Goal: Check status: Check status

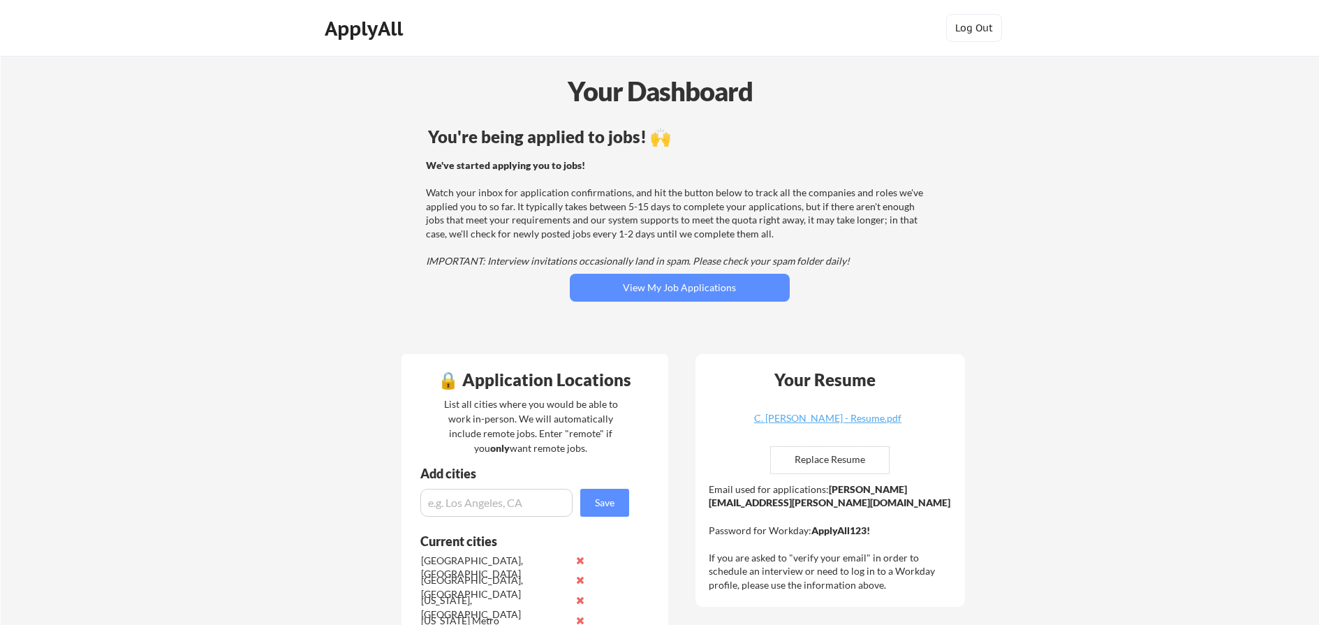
click at [638, 304] on div "You're being applied to jobs! 🙌 We've started applying you to jobs! Watch your …" at bounding box center [679, 232] width 563 height 223
click at [641, 290] on button "View My Job Applications" at bounding box center [680, 288] width 220 height 28
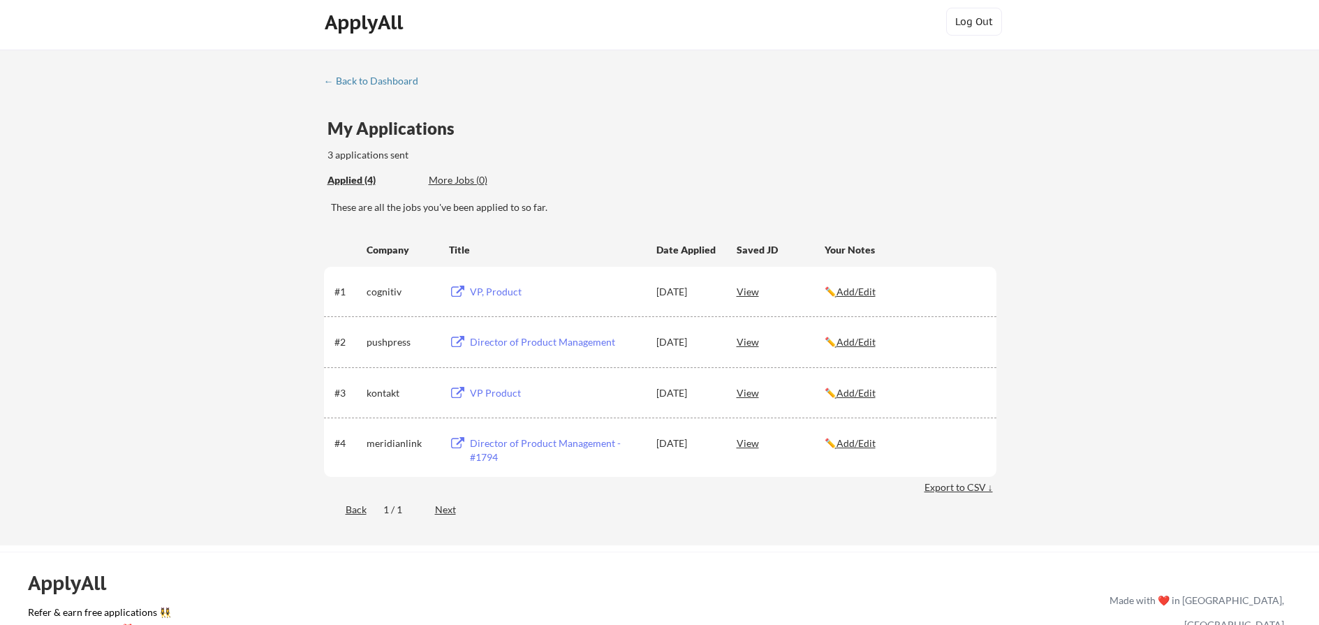
scroll to position [1, 0]
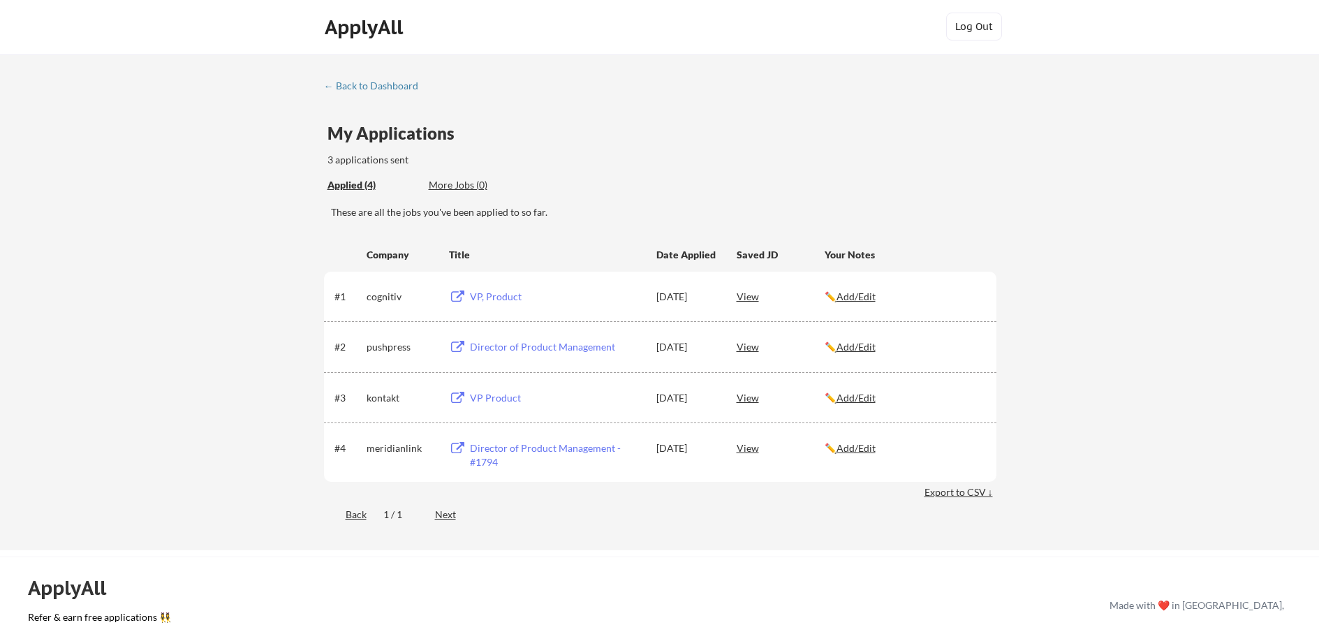
click at [448, 187] on div "More Jobs (0)" at bounding box center [480, 185] width 103 height 14
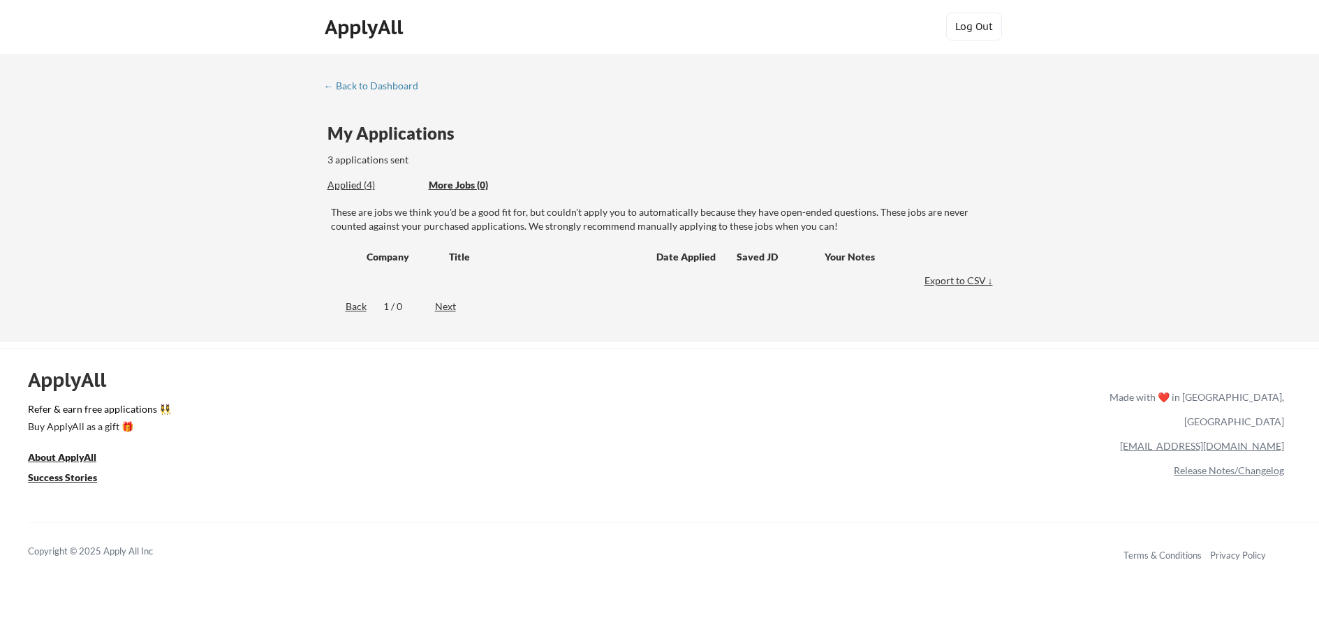
click at [332, 190] on div "Applied (4)" at bounding box center [372, 185] width 91 height 14
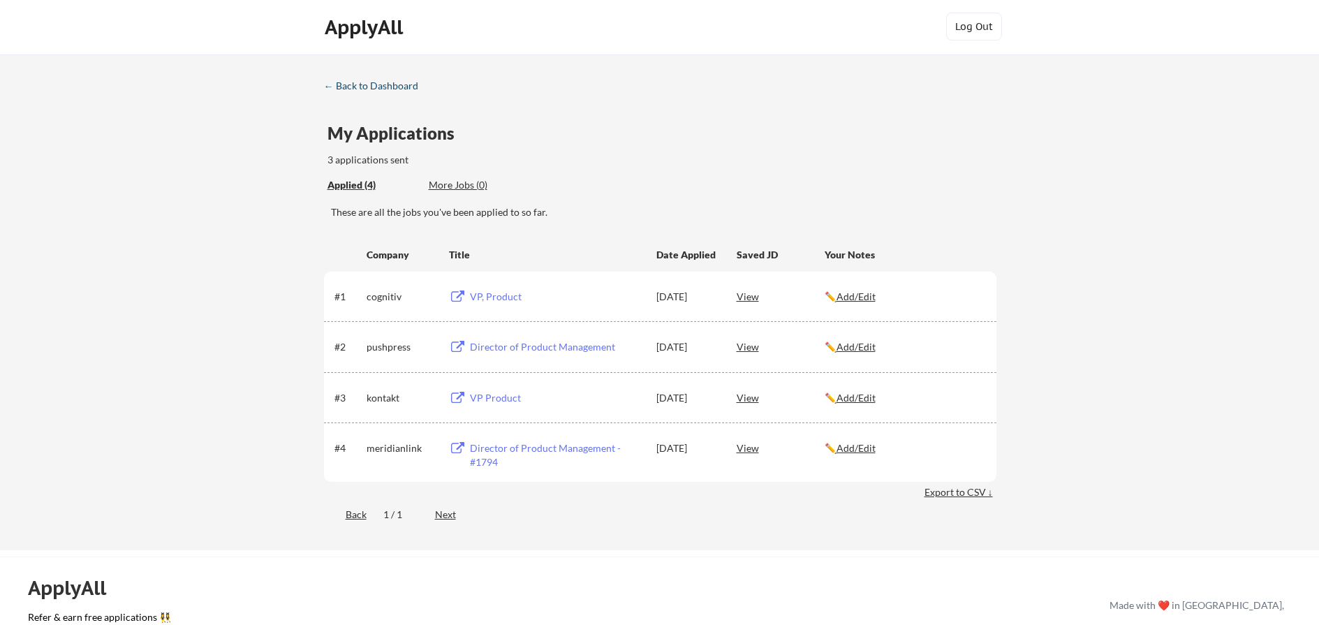
click at [359, 86] on div "← Back to Dashboard" at bounding box center [376, 86] width 105 height 10
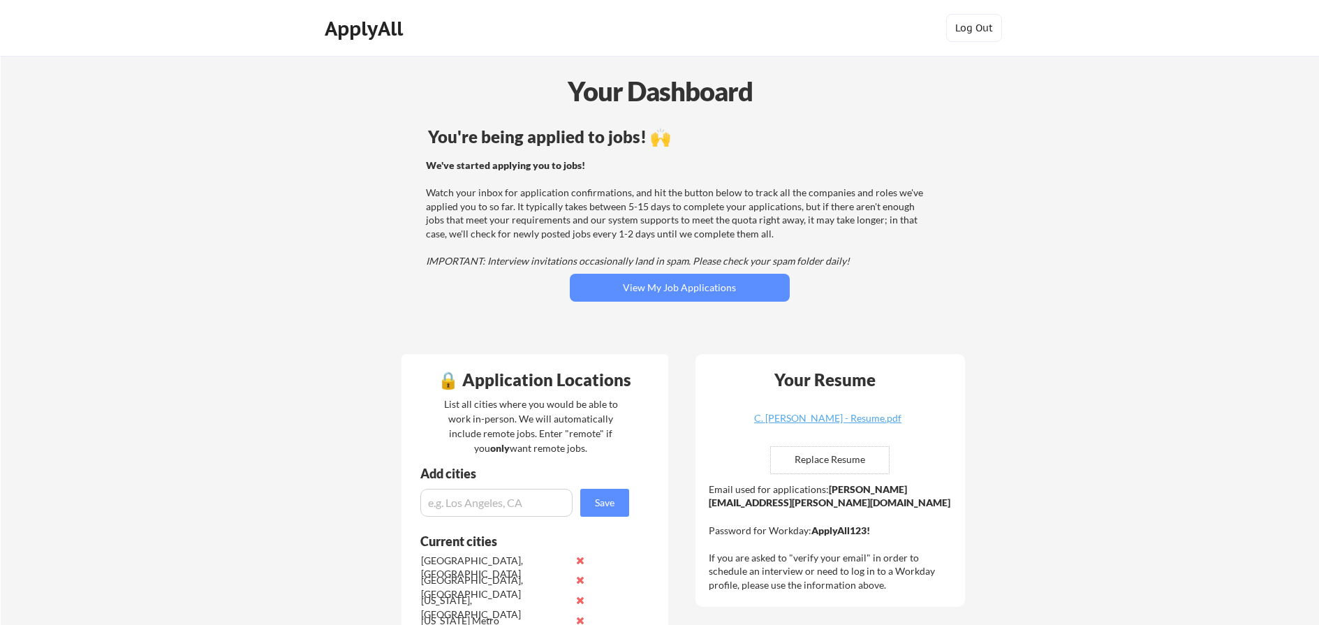
click at [344, 30] on div "ApplyAll" at bounding box center [366, 29] width 82 height 24
click at [638, 272] on div "You're being applied to jobs! 🙌 We've started applying you to jobs! Watch your …" at bounding box center [679, 232] width 563 height 223
click at [630, 283] on button "View My Job Applications" at bounding box center [680, 288] width 220 height 28
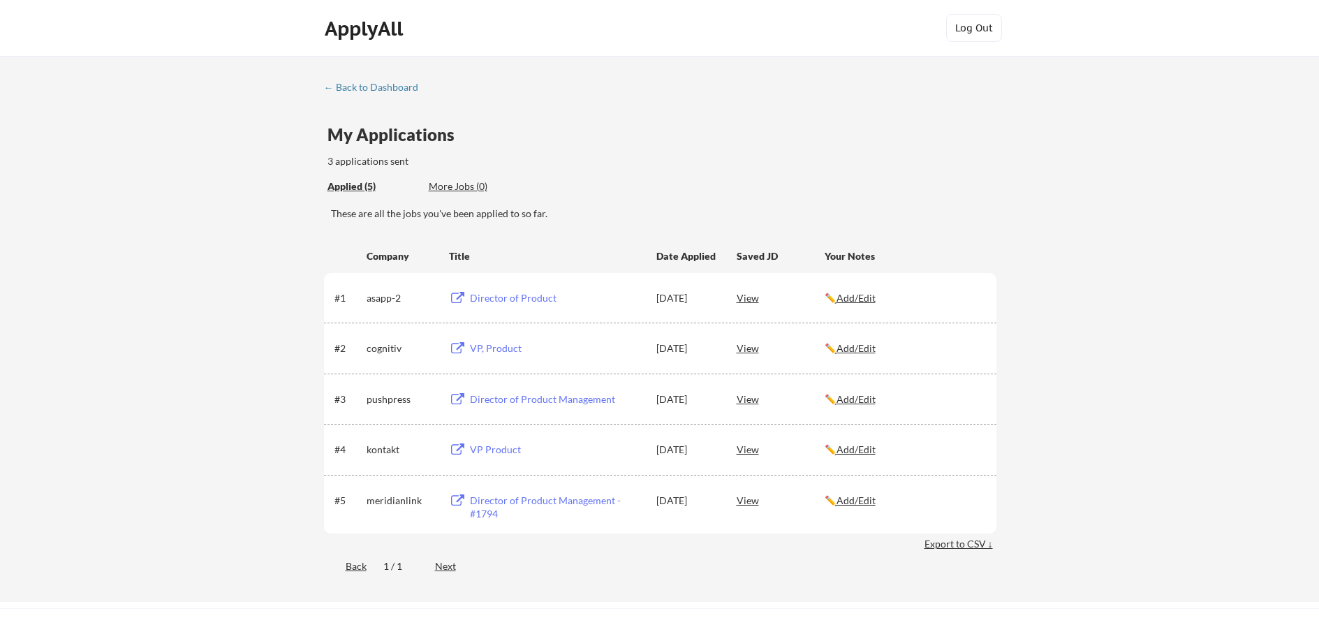
scroll to position [5, 0]
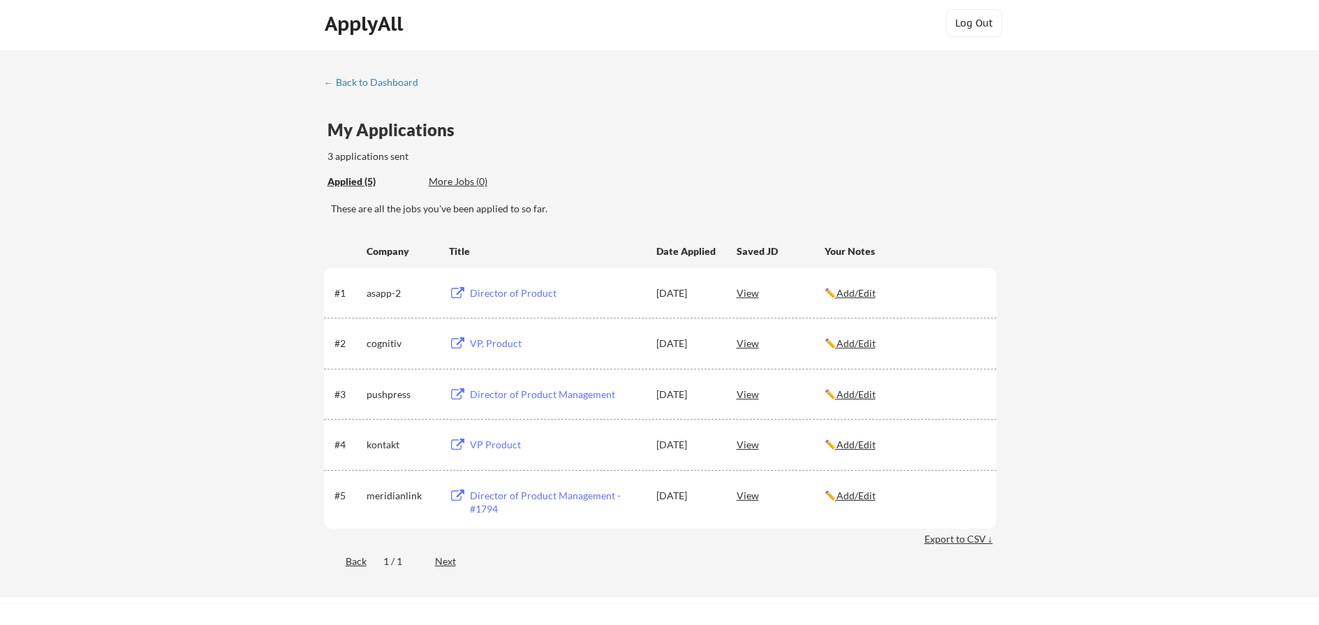
click at [744, 292] on div "View" at bounding box center [781, 292] width 88 height 25
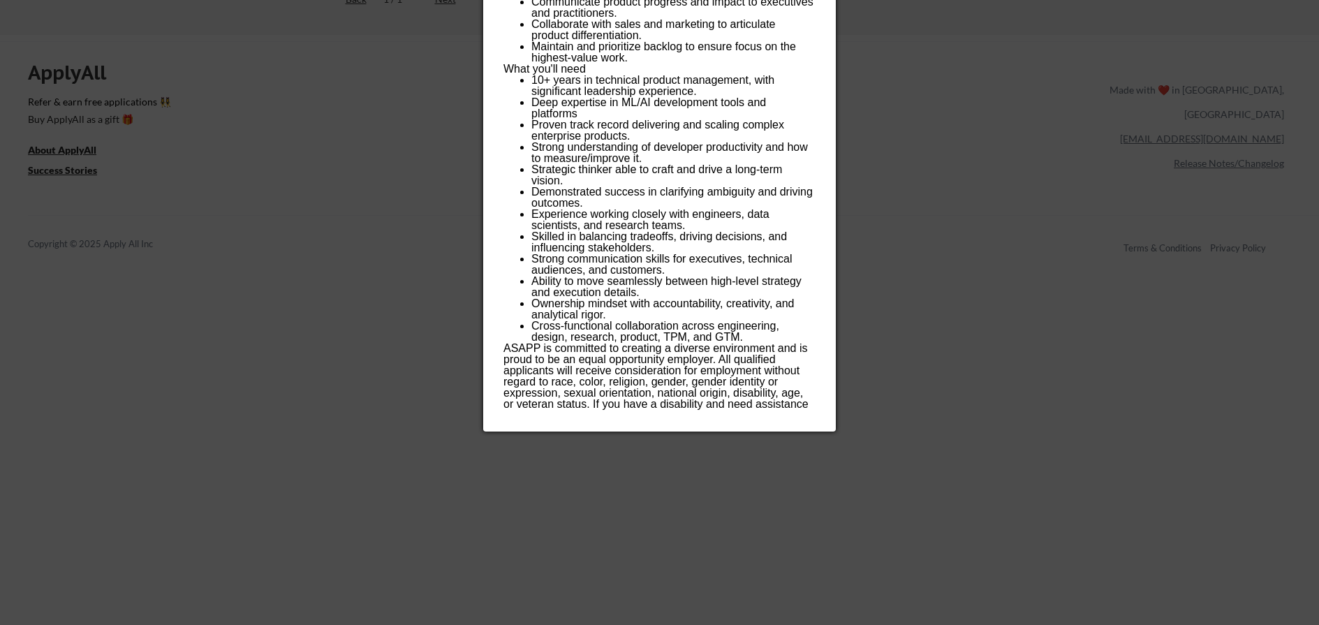
scroll to position [0, 0]
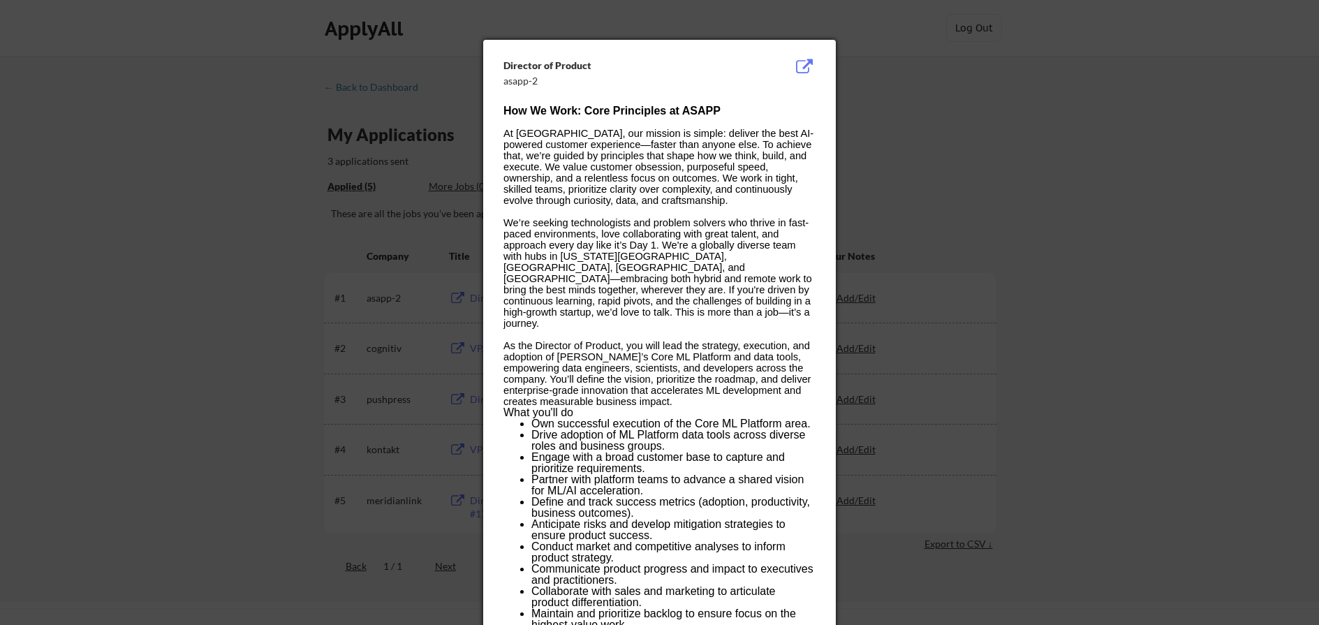
click at [942, 64] on div at bounding box center [659, 312] width 1319 height 625
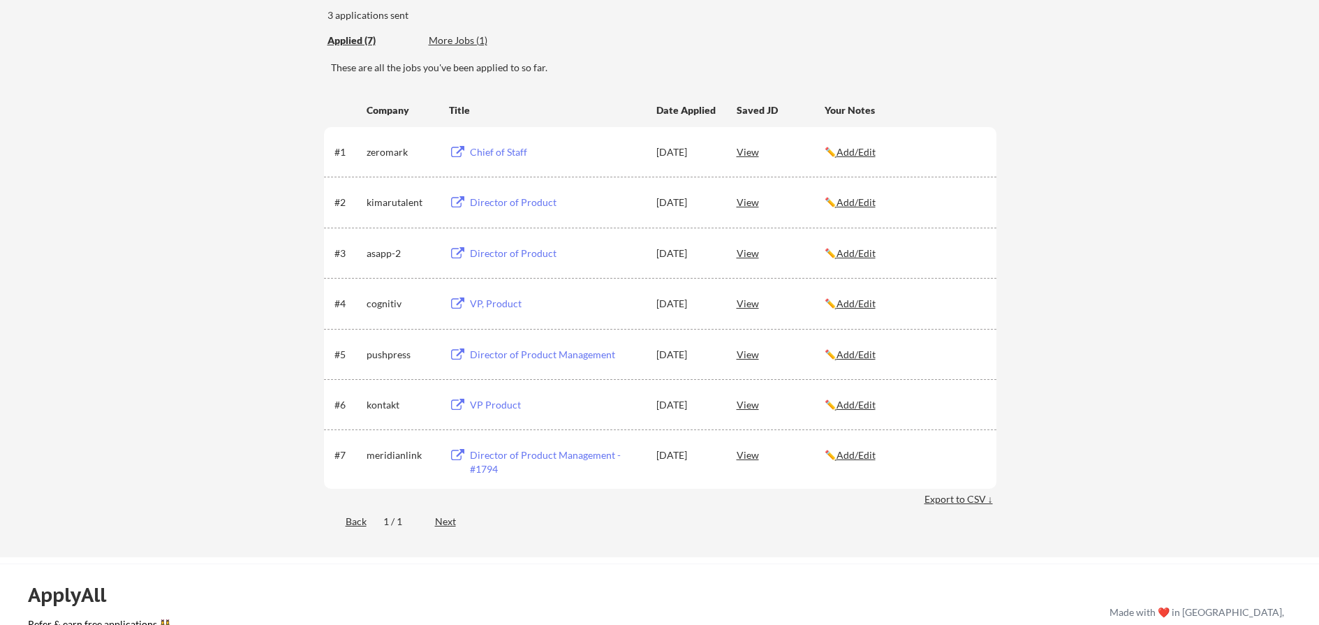
scroll to position [147, 0]
click at [749, 207] on div "View" at bounding box center [781, 200] width 88 height 25
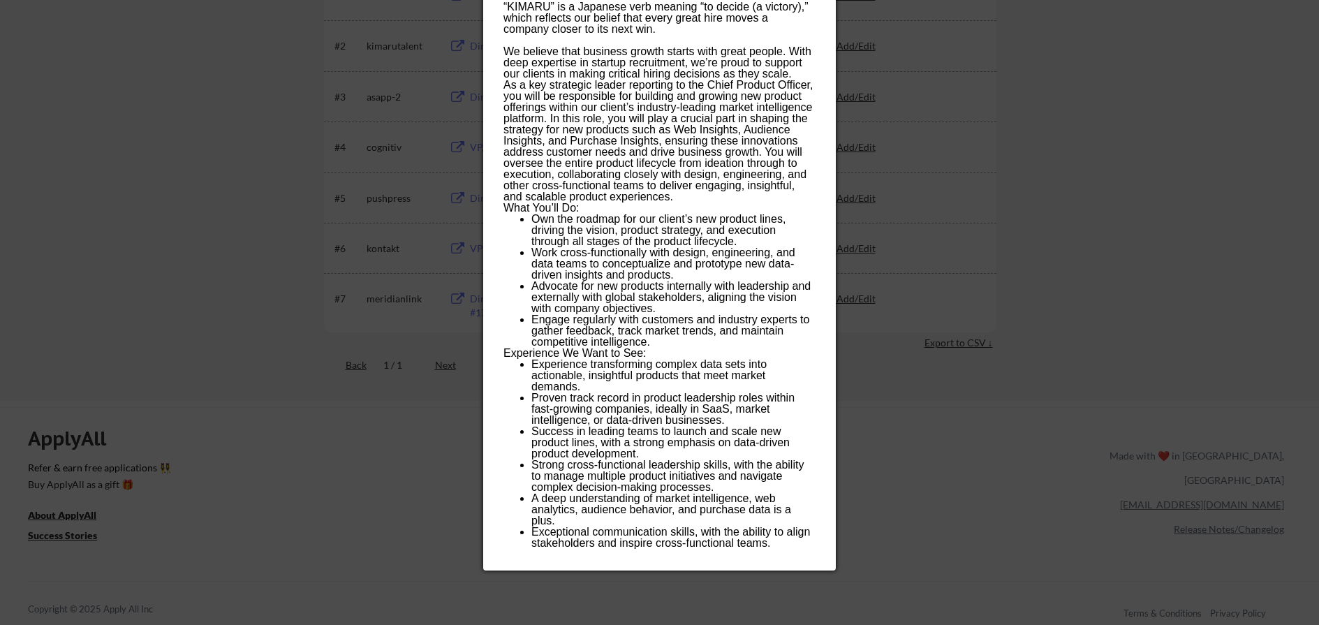
scroll to position [306, 0]
